Goal: Navigation & Orientation: Find specific page/section

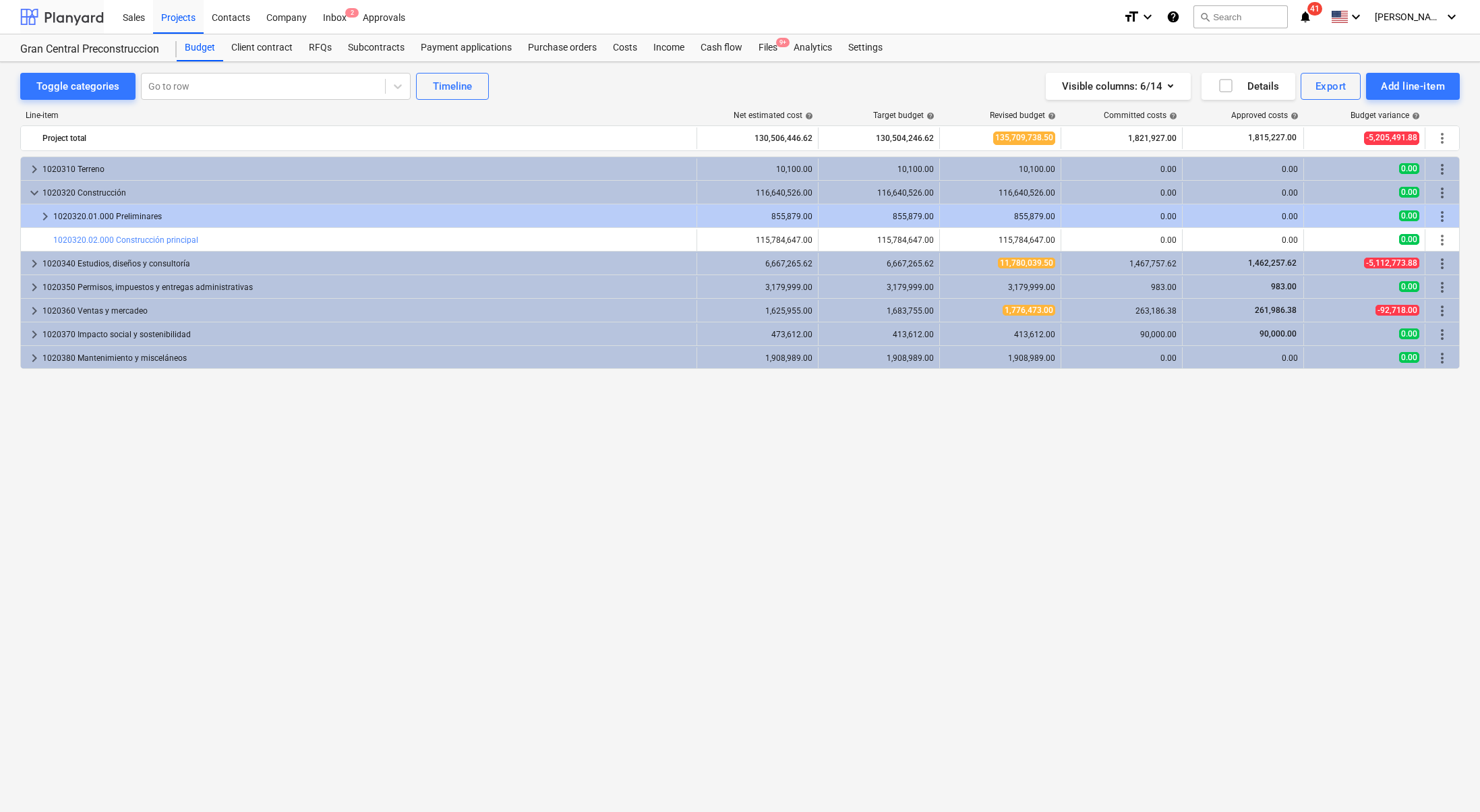
click at [70, 8] on div at bounding box center [62, 17] width 84 height 34
